Goal: Task Accomplishment & Management: Manage account settings

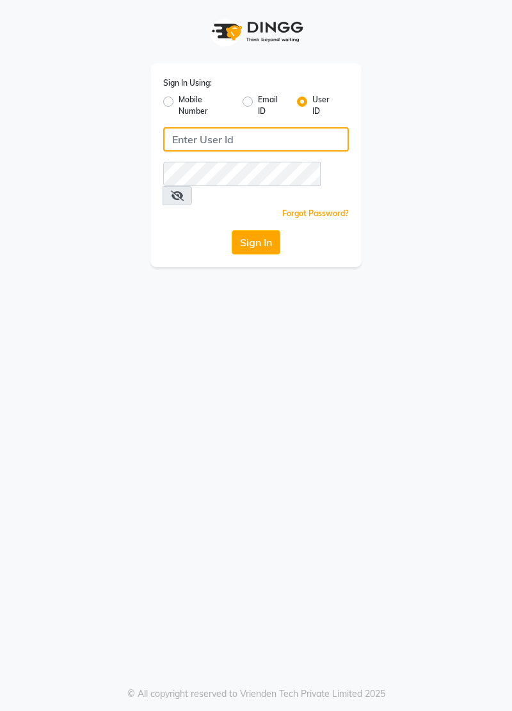
click at [189, 141] on input "Username" at bounding box center [255, 139] width 185 height 24
click at [193, 141] on input "Username" at bounding box center [255, 139] width 185 height 24
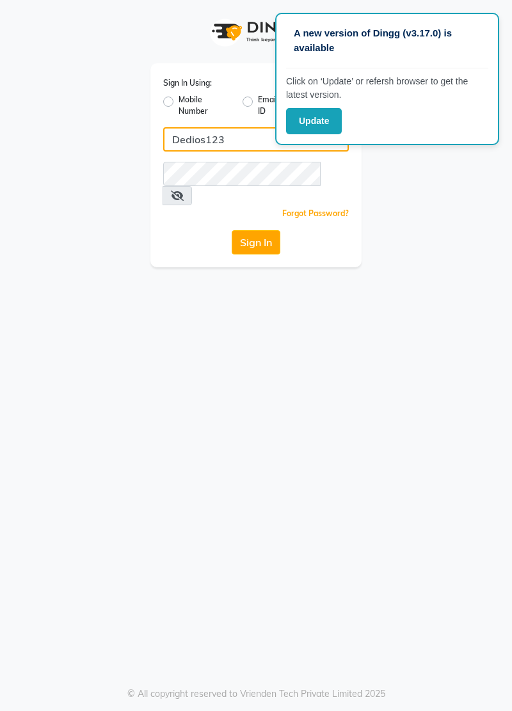
type input "Dedios123"
click at [270, 230] on button "Sign In" at bounding box center [255, 242] width 49 height 24
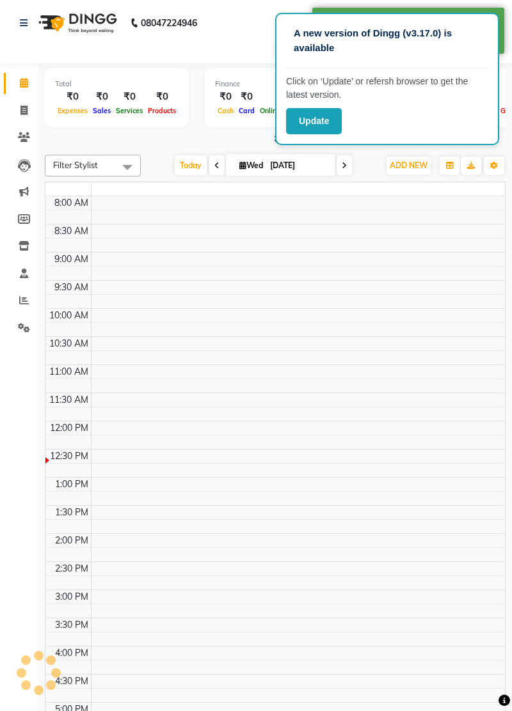
select select "en"
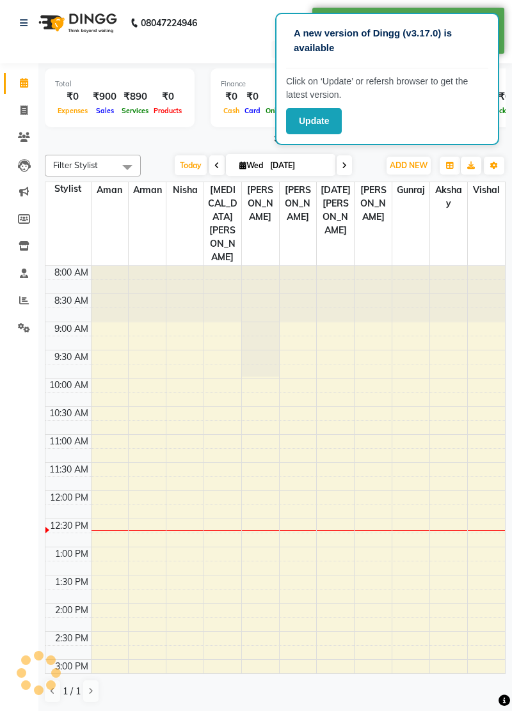
click at [317, 121] on button "Update" at bounding box center [314, 121] width 56 height 26
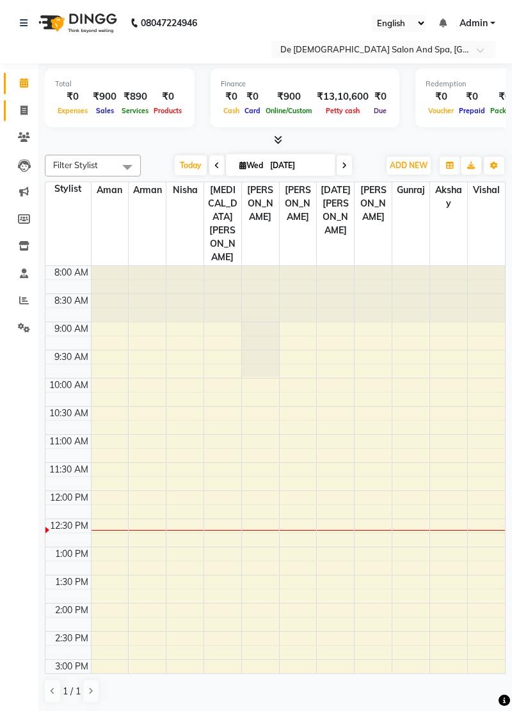
click at [27, 113] on icon at bounding box center [23, 111] width 7 height 10
select select "service"
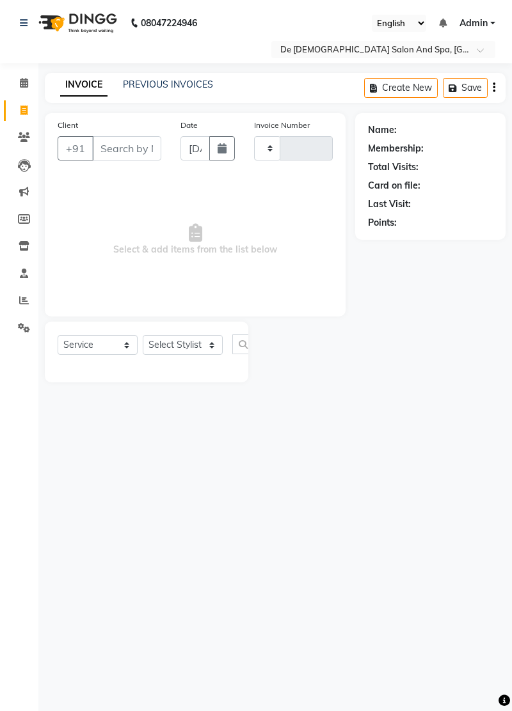
type input "2530"
select select "6431"
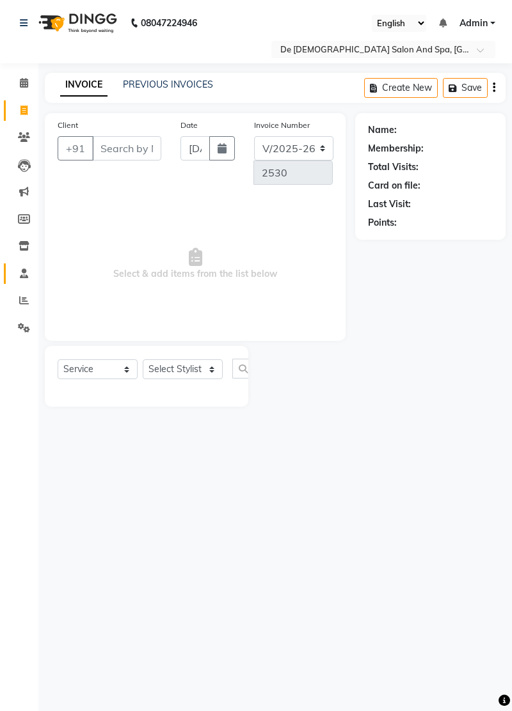
click at [28, 276] on span at bounding box center [24, 274] width 22 height 15
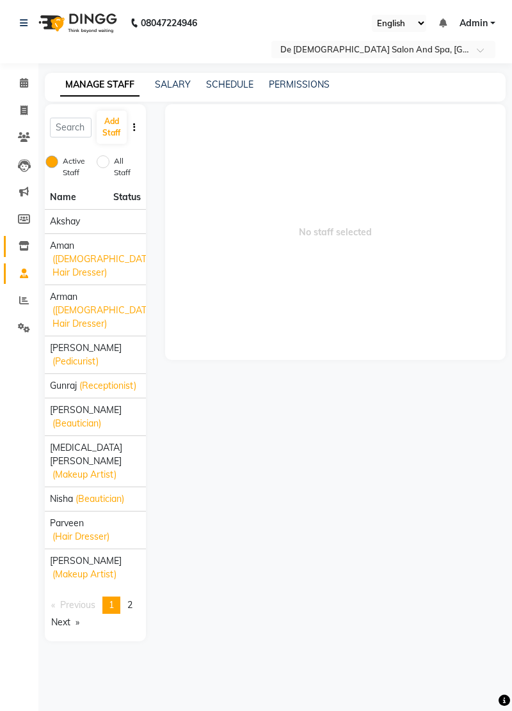
click at [26, 253] on span at bounding box center [24, 246] width 22 height 15
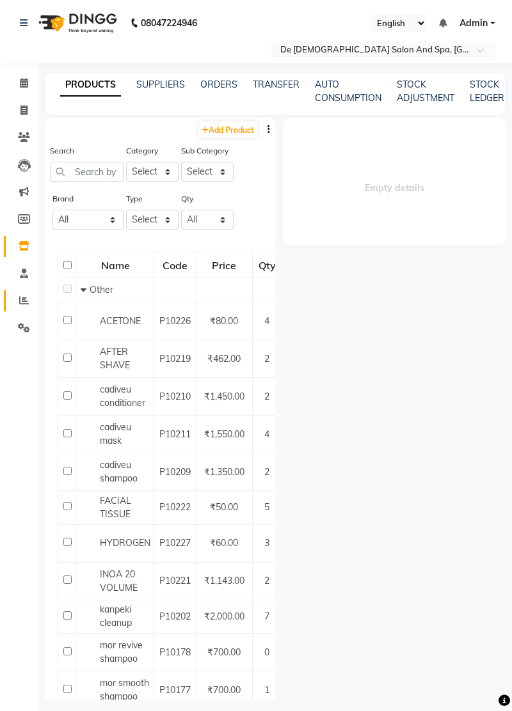
click at [22, 296] on icon at bounding box center [24, 300] width 10 height 10
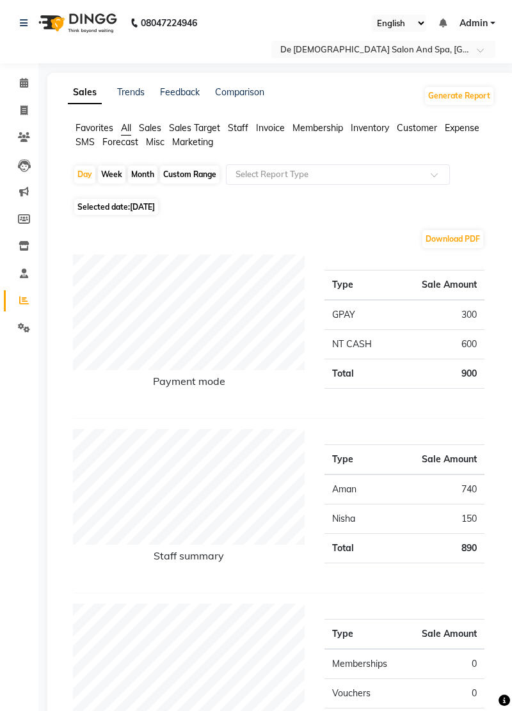
click at [150, 210] on span "[DATE]" at bounding box center [142, 207] width 25 height 10
select select "9"
select select "2025"
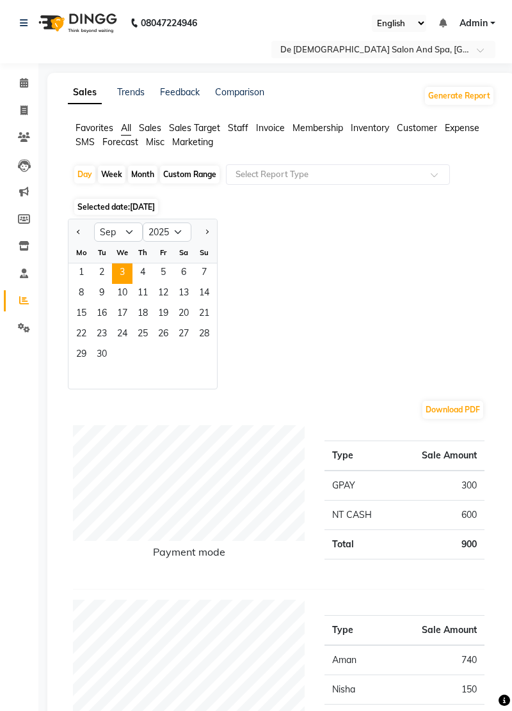
click at [79, 231] on span "Previous month" at bounding box center [79, 231] width 4 height 4
select select "8"
click at [164, 272] on span "1" at bounding box center [163, 273] width 20 height 20
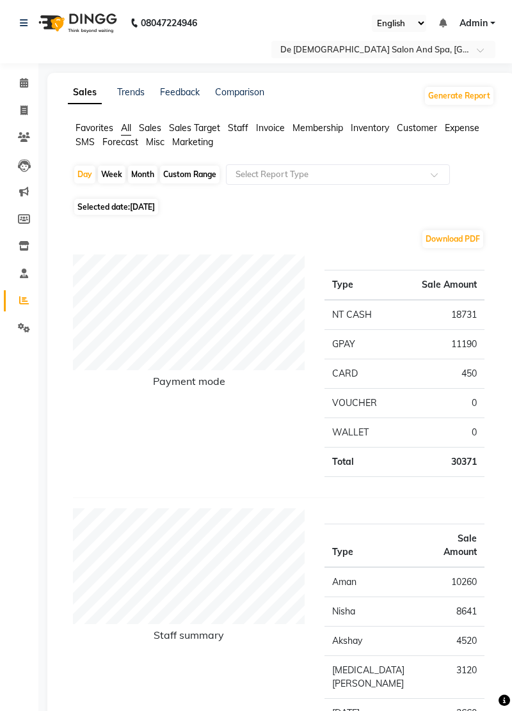
click at [459, 134] on li "Expense" at bounding box center [461, 128] width 35 height 13
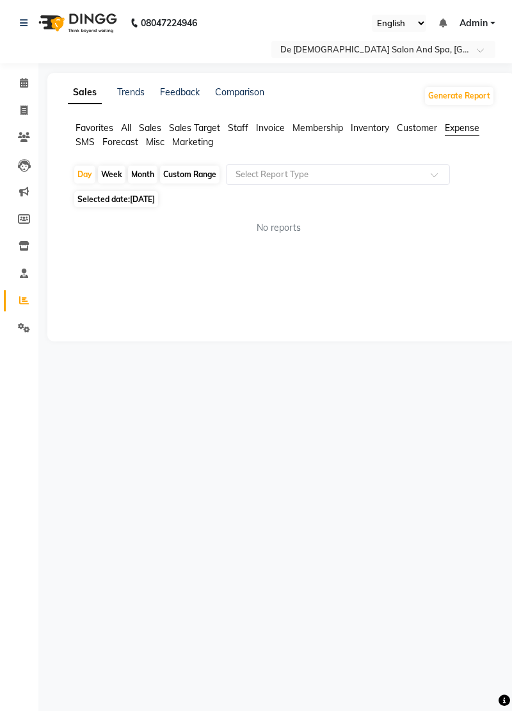
click at [142, 174] on div "Month" at bounding box center [142, 175] width 29 height 18
select select "8"
select select "2025"
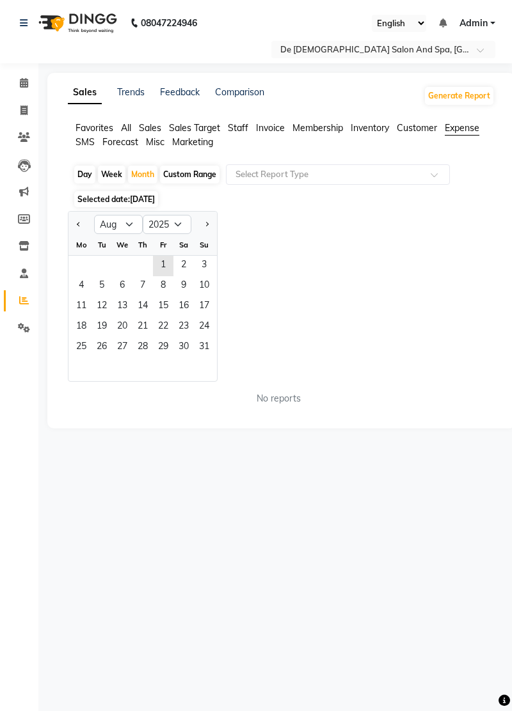
click at [162, 271] on span "1" at bounding box center [163, 266] width 20 height 20
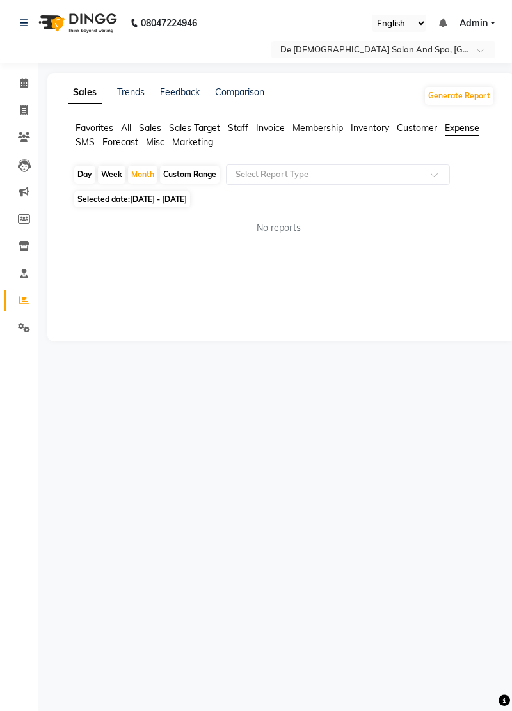
click at [446, 134] on li "Expense" at bounding box center [461, 129] width 35 height 14
click at [432, 176] on span at bounding box center [438, 178] width 16 height 13
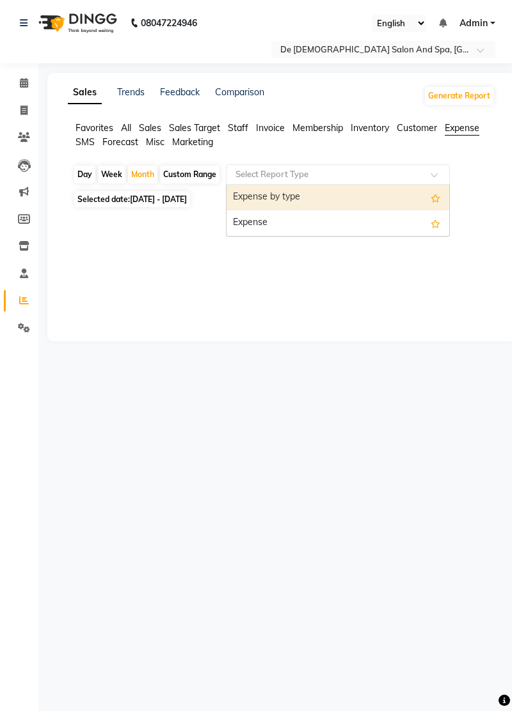
click at [413, 193] on div "Expense by type" at bounding box center [337, 198] width 223 height 26
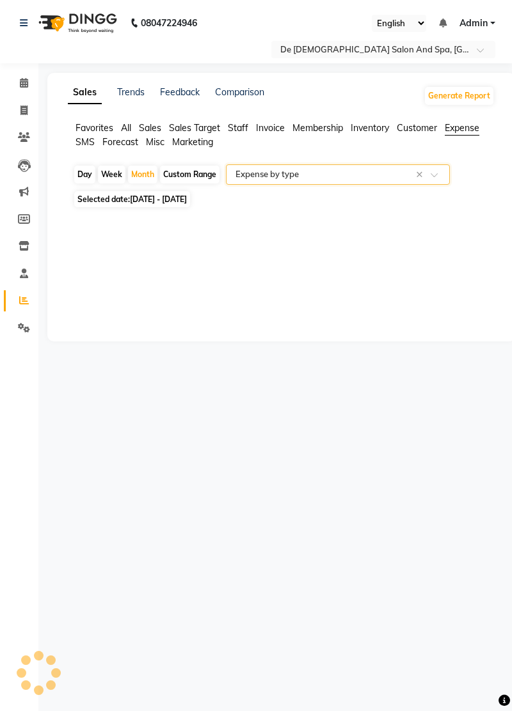
select select "full_report"
select select "pdf"
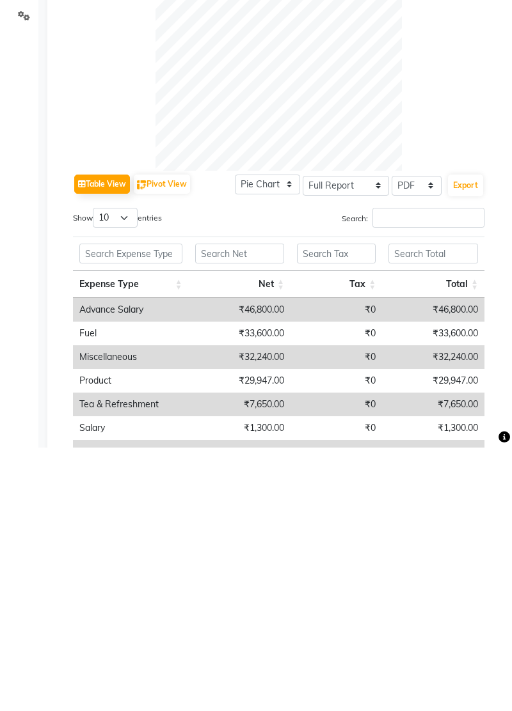
scroll to position [159, 0]
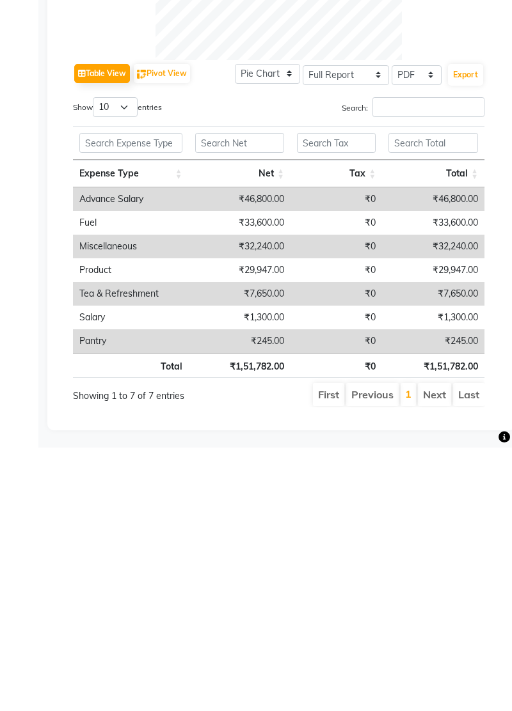
click at [451, 507] on td "₹32,240.00" at bounding box center [433, 510] width 102 height 24
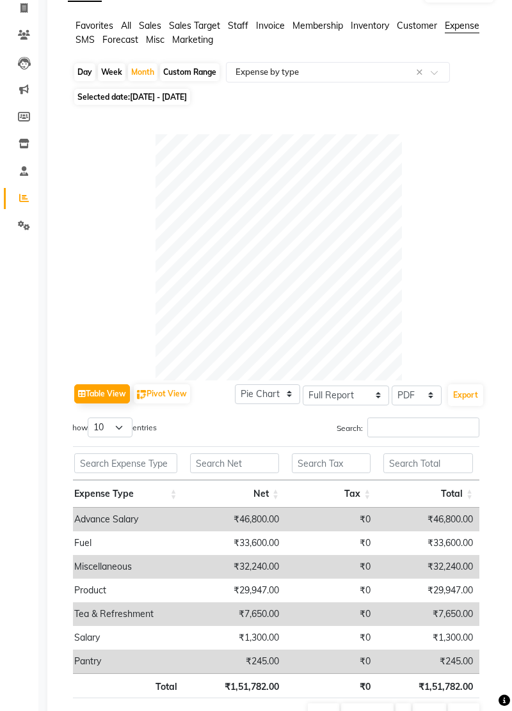
scroll to position [0, 6]
click at [152, 466] on input "text" at bounding box center [124, 463] width 103 height 20
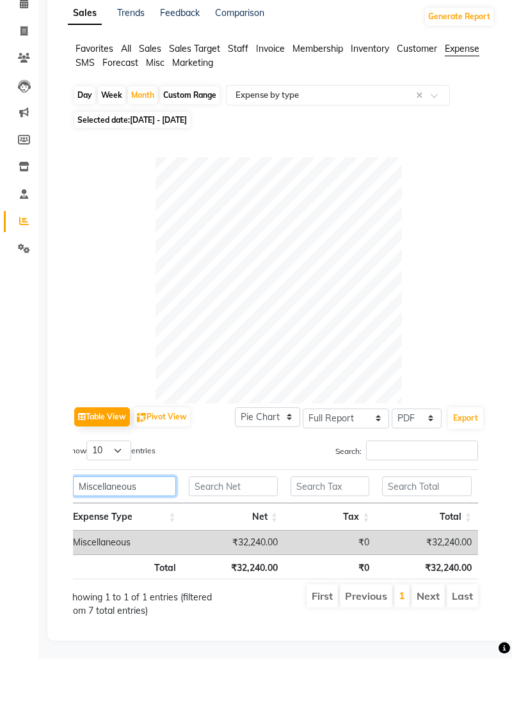
scroll to position [0, 0]
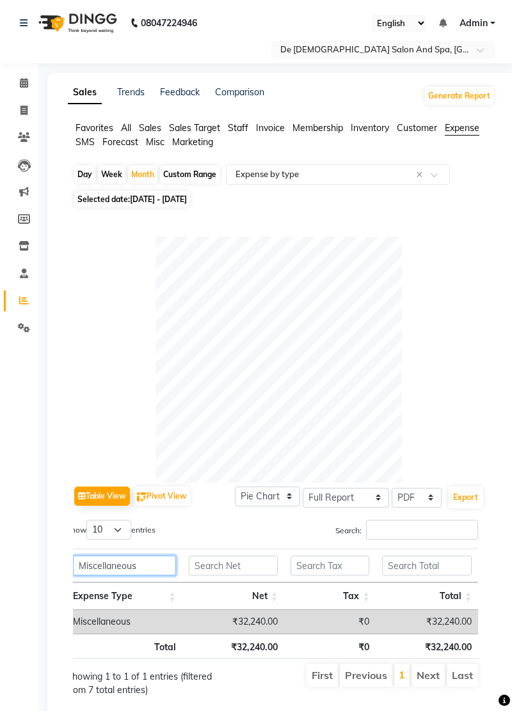
type input "Miscellaneous"
click at [404, 175] on input "text" at bounding box center [325, 174] width 184 height 13
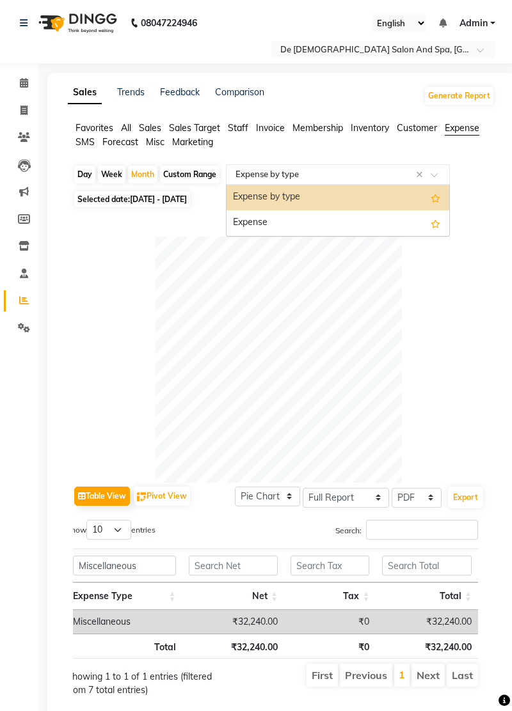
click at [415, 224] on div "Expense" at bounding box center [337, 223] width 223 height 26
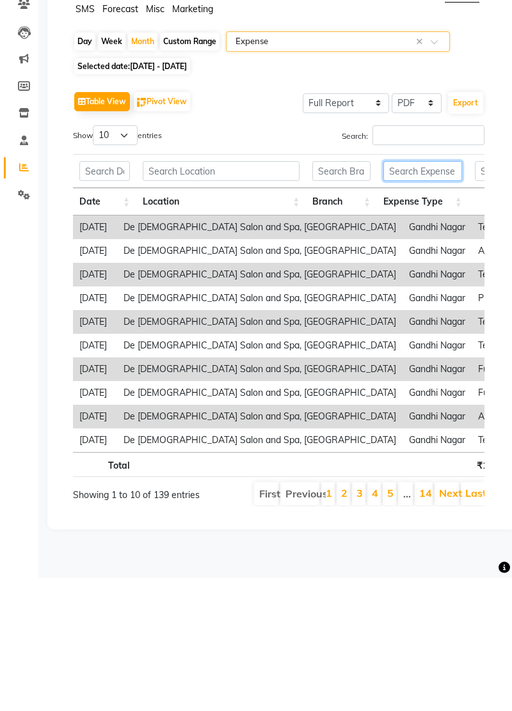
click at [430, 308] on input "text" at bounding box center [422, 304] width 79 height 20
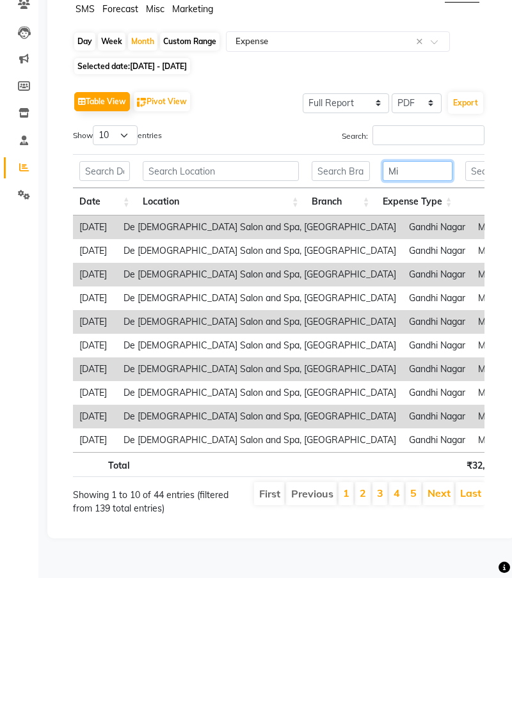
type input "M"
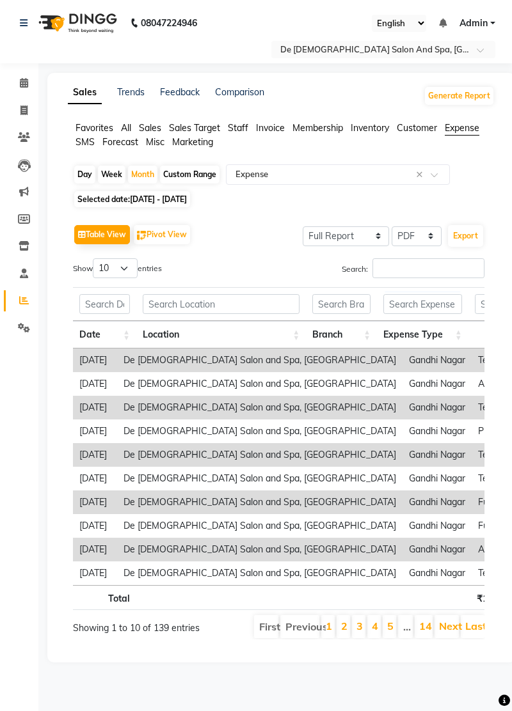
click at [434, 178] on span at bounding box center [438, 178] width 16 height 13
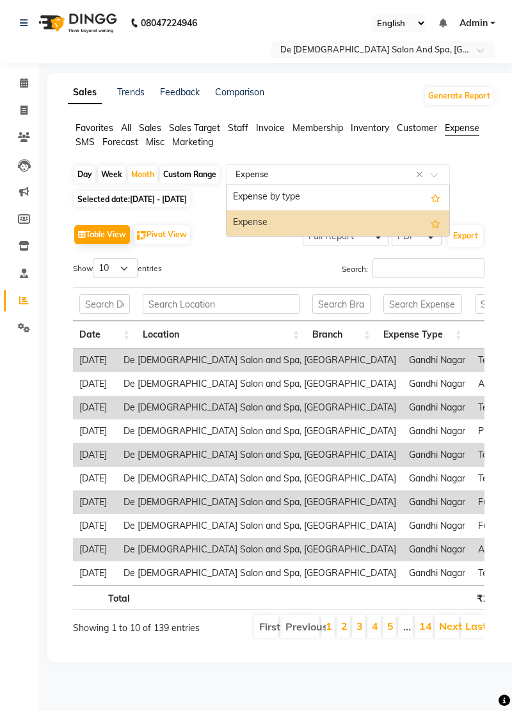
click at [404, 196] on div "Expense by type" at bounding box center [337, 198] width 223 height 26
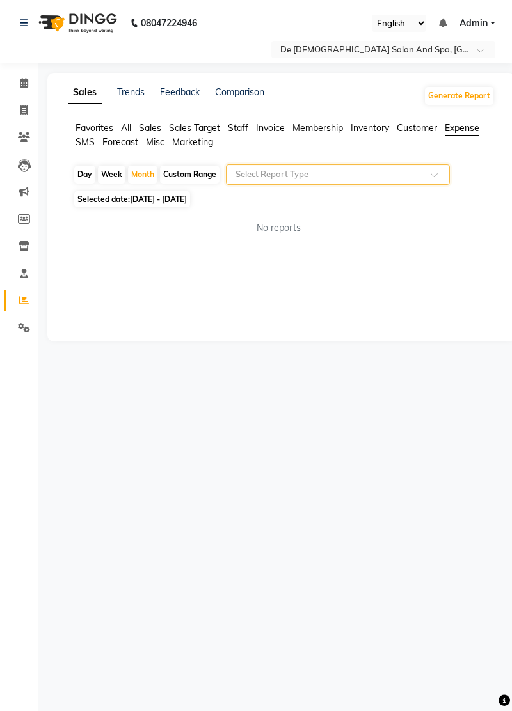
click at [414, 178] on input "text" at bounding box center [325, 174] width 184 height 13
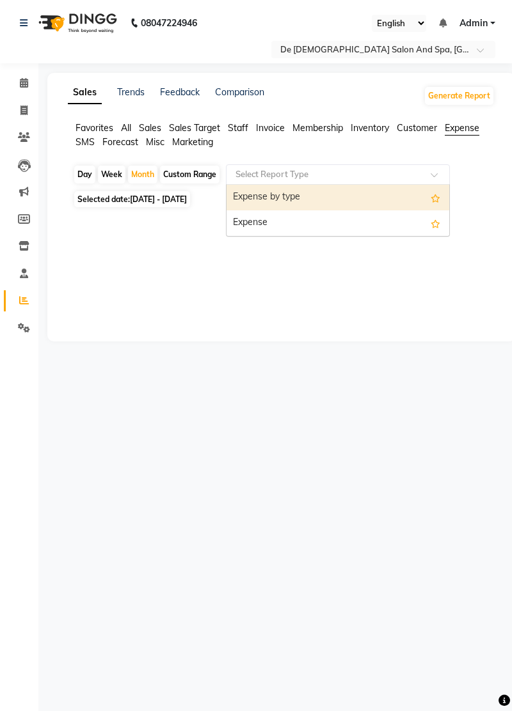
click at [378, 234] on div "Expense" at bounding box center [337, 223] width 223 height 26
select select "full_report"
select select "pdf"
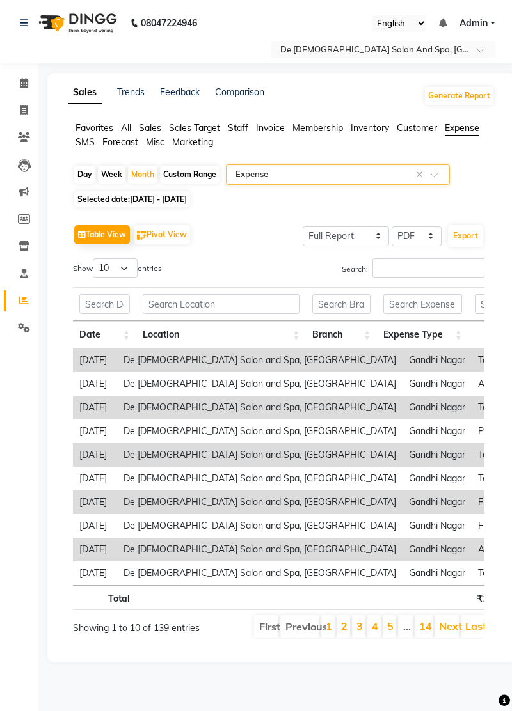
scroll to position [0, 9]
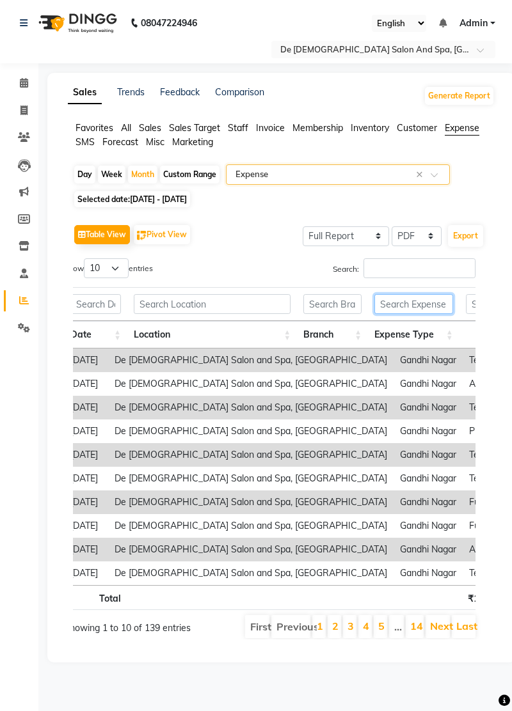
click at [418, 305] on input "text" at bounding box center [413, 304] width 79 height 20
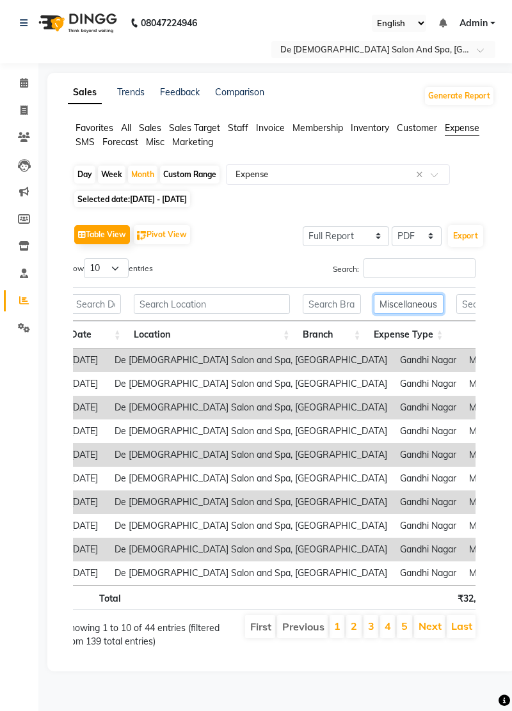
scroll to position [0, 3]
type input "Miscellaneous"
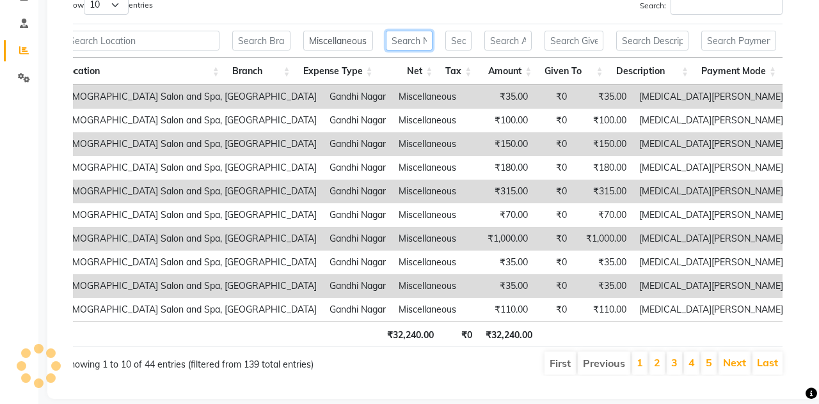
scroll to position [245, 0]
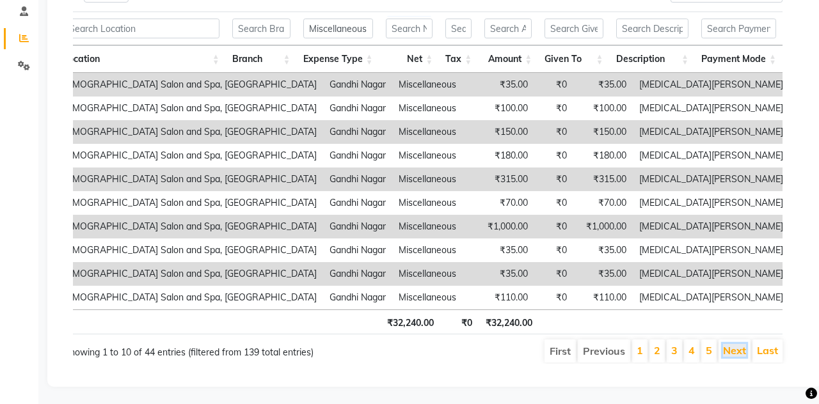
click at [511, 354] on link "Next" at bounding box center [734, 350] width 23 height 13
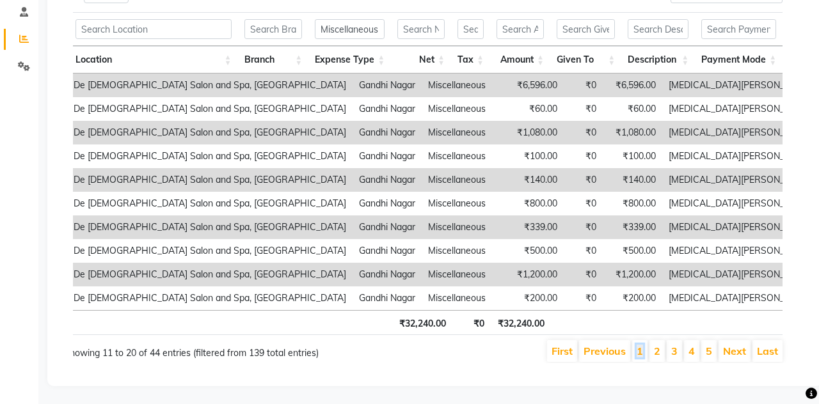
click at [511, 350] on link "1" at bounding box center [639, 351] width 6 height 13
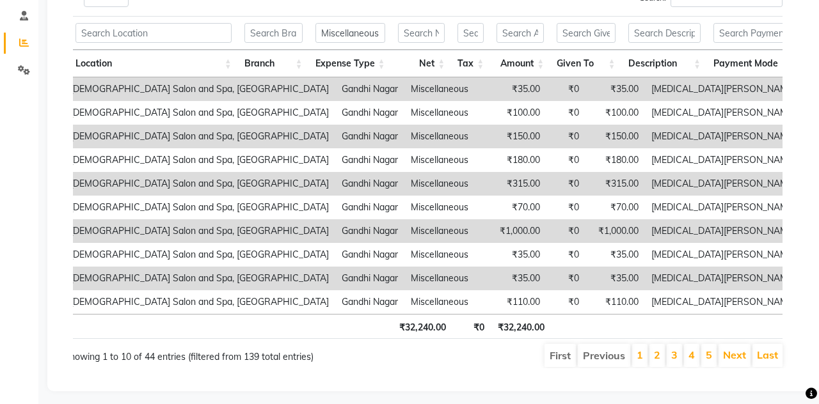
scroll to position [245, 0]
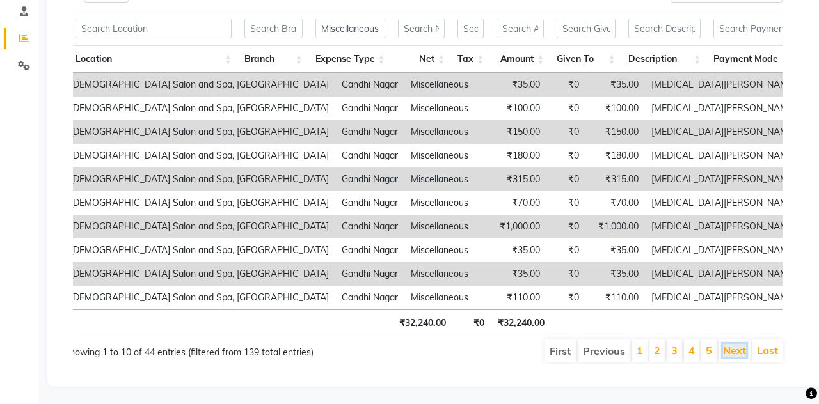
click at [511, 354] on link "Next" at bounding box center [734, 350] width 23 height 13
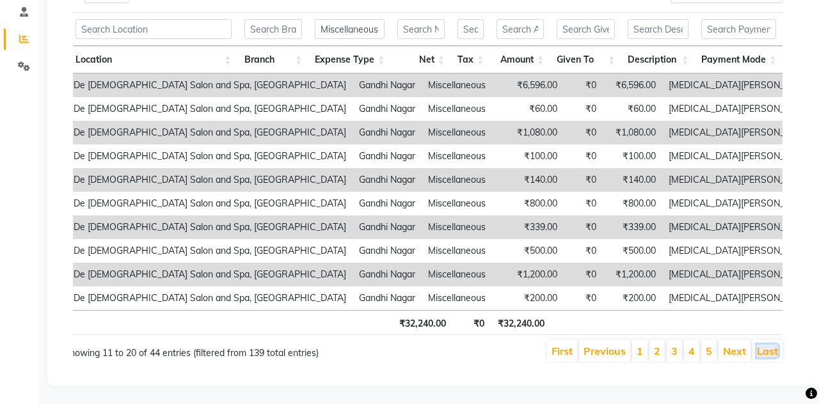
click at [511, 350] on link "Last" at bounding box center [767, 351] width 21 height 13
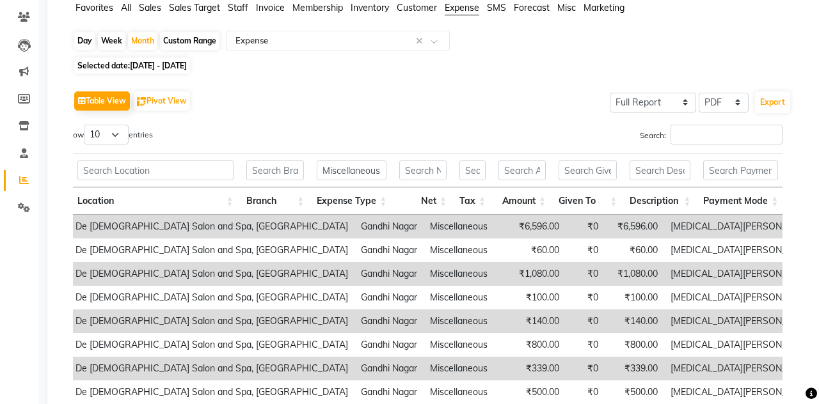
scroll to position [0, 56]
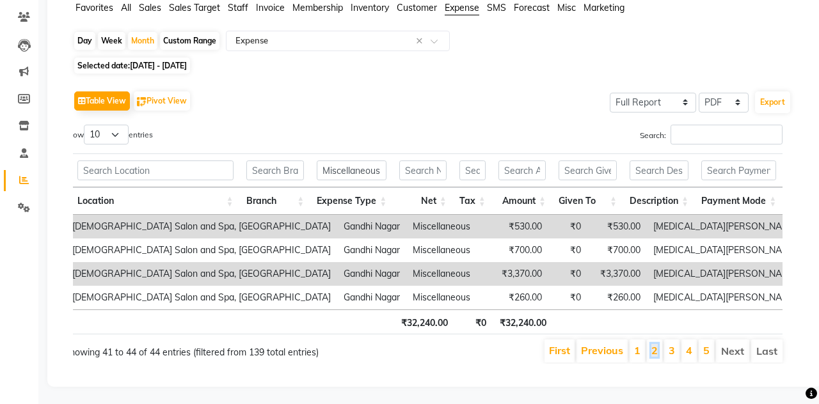
click at [511, 345] on link "2" at bounding box center [654, 350] width 6 height 13
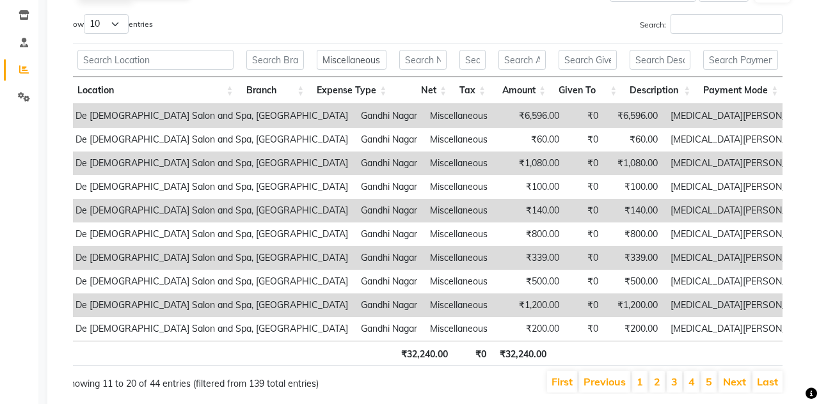
scroll to position [244, 0]
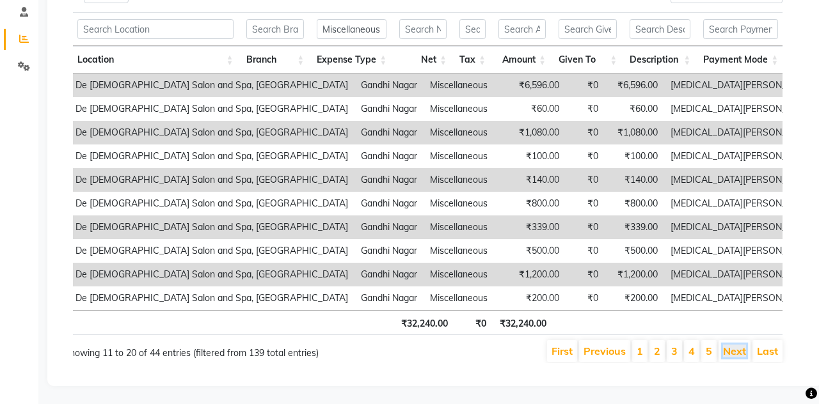
click at [511, 347] on link "Next" at bounding box center [734, 351] width 23 height 13
click at [511, 345] on link "Next" at bounding box center [734, 351] width 23 height 13
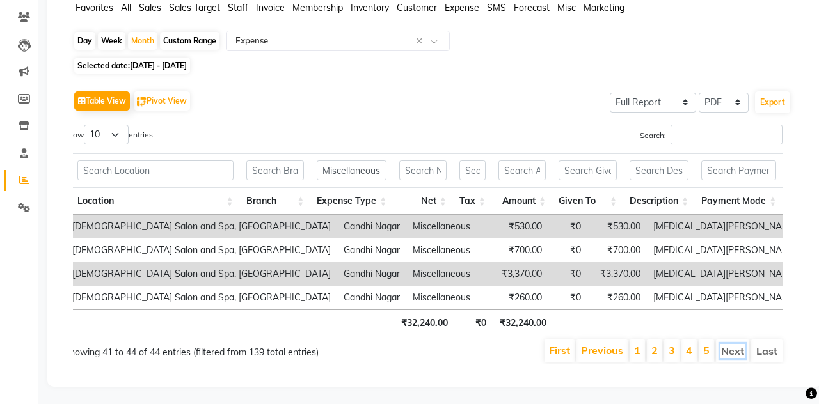
scroll to position [0, 0]
